Goal: Task Accomplishment & Management: Use online tool/utility

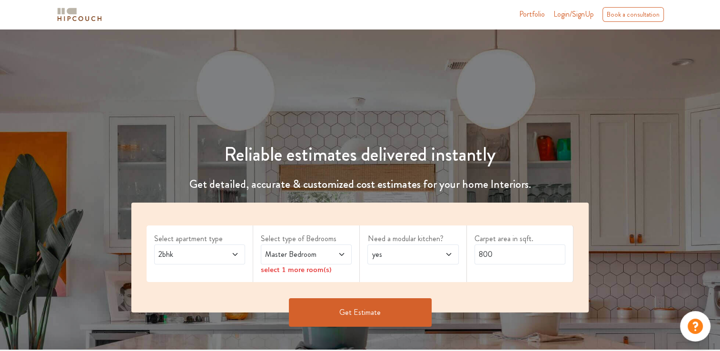
click at [244, 253] on div "2bhk" at bounding box center [199, 255] width 91 height 20
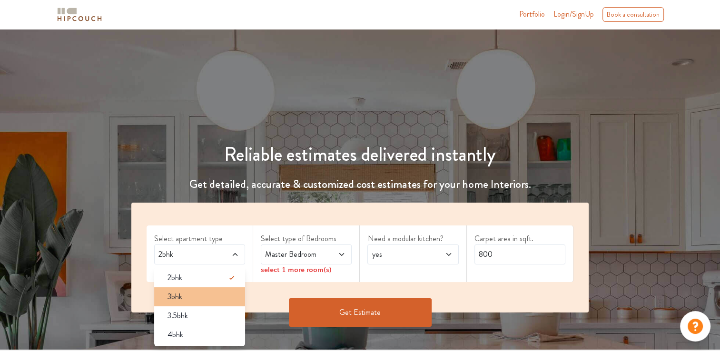
click at [184, 301] on div "3bhk" at bounding box center [202, 296] width 85 height 11
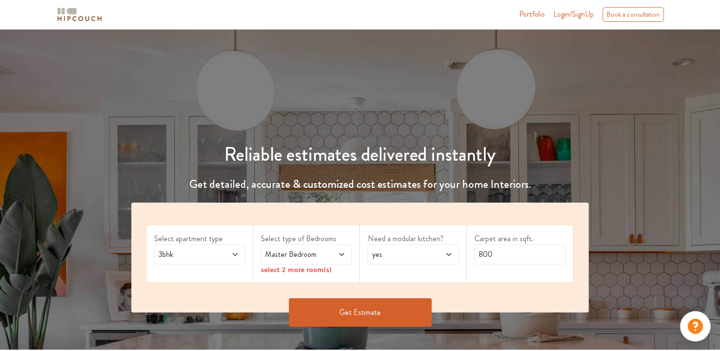
click at [336, 251] on span at bounding box center [335, 254] width 20 height 11
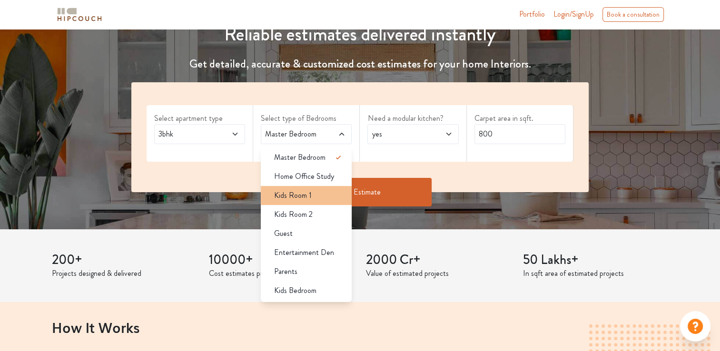
scroll to position [143, 0]
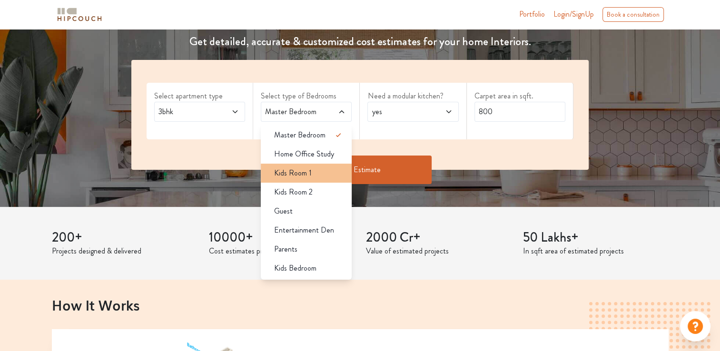
click at [323, 172] on div "Kids Room 1" at bounding box center [309, 173] width 85 height 11
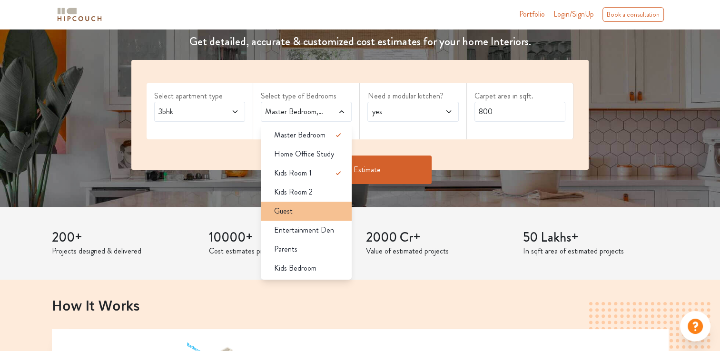
click at [302, 214] on div "Guest" at bounding box center [309, 211] width 85 height 11
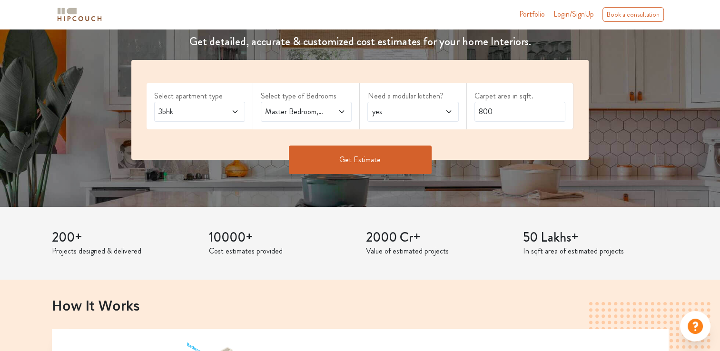
click at [345, 114] on icon at bounding box center [342, 112] width 8 height 8
click at [445, 113] on icon at bounding box center [449, 112] width 8 height 8
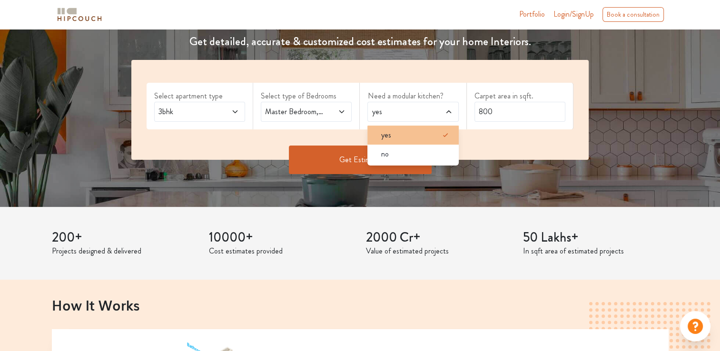
click at [409, 134] on div "yes" at bounding box center [415, 135] width 85 height 11
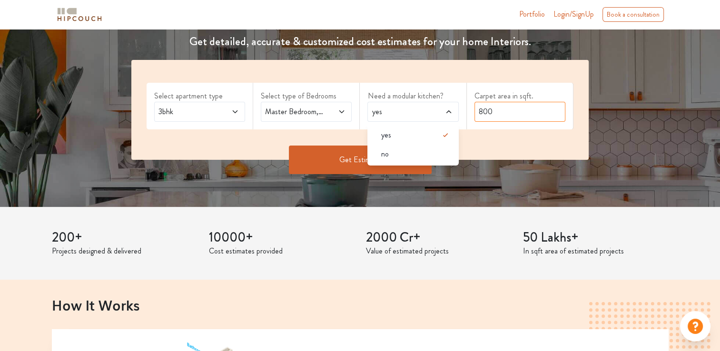
click at [525, 112] on input "800" at bounding box center [520, 112] width 91 height 20
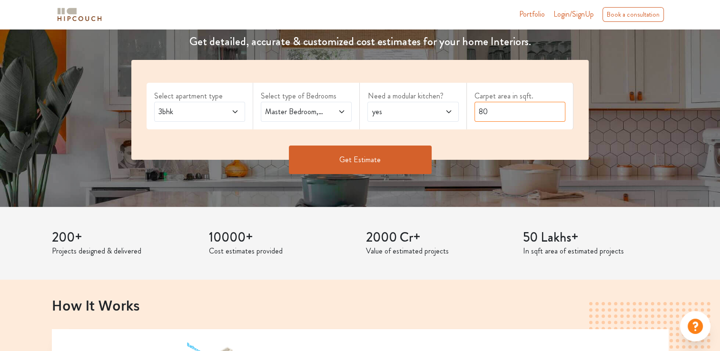
type input "8"
type input "1800"
click at [377, 153] on button "Get Estimate" at bounding box center [360, 160] width 143 height 29
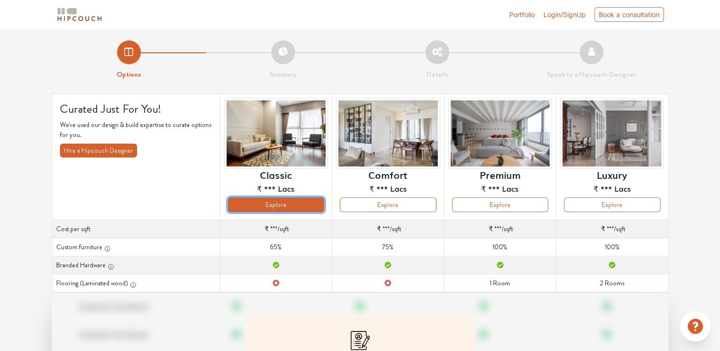
click at [280, 207] on button "Explore" at bounding box center [276, 205] width 96 height 15
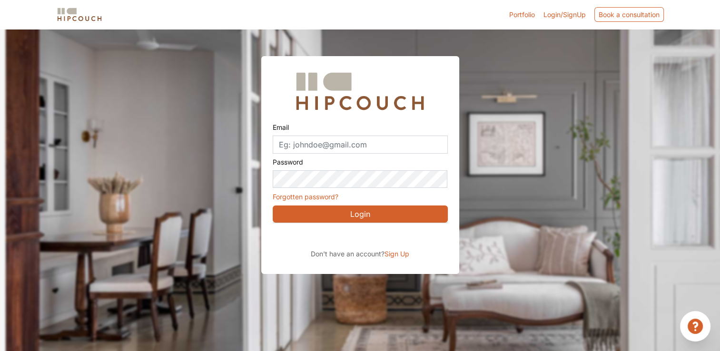
scroll to position [29, 0]
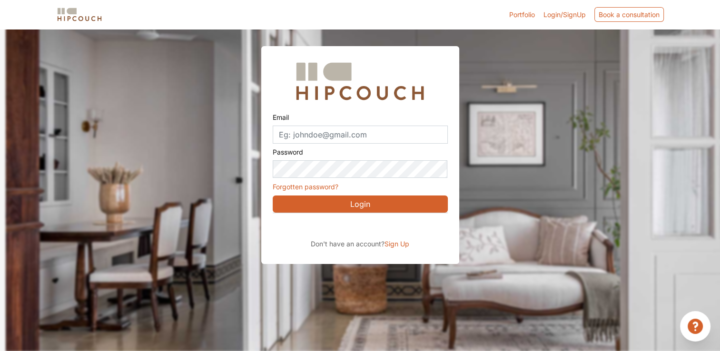
click at [595, 92] on div at bounding box center [366, 175] width 720 height 351
